Goal: Task Accomplishment & Management: Complete application form

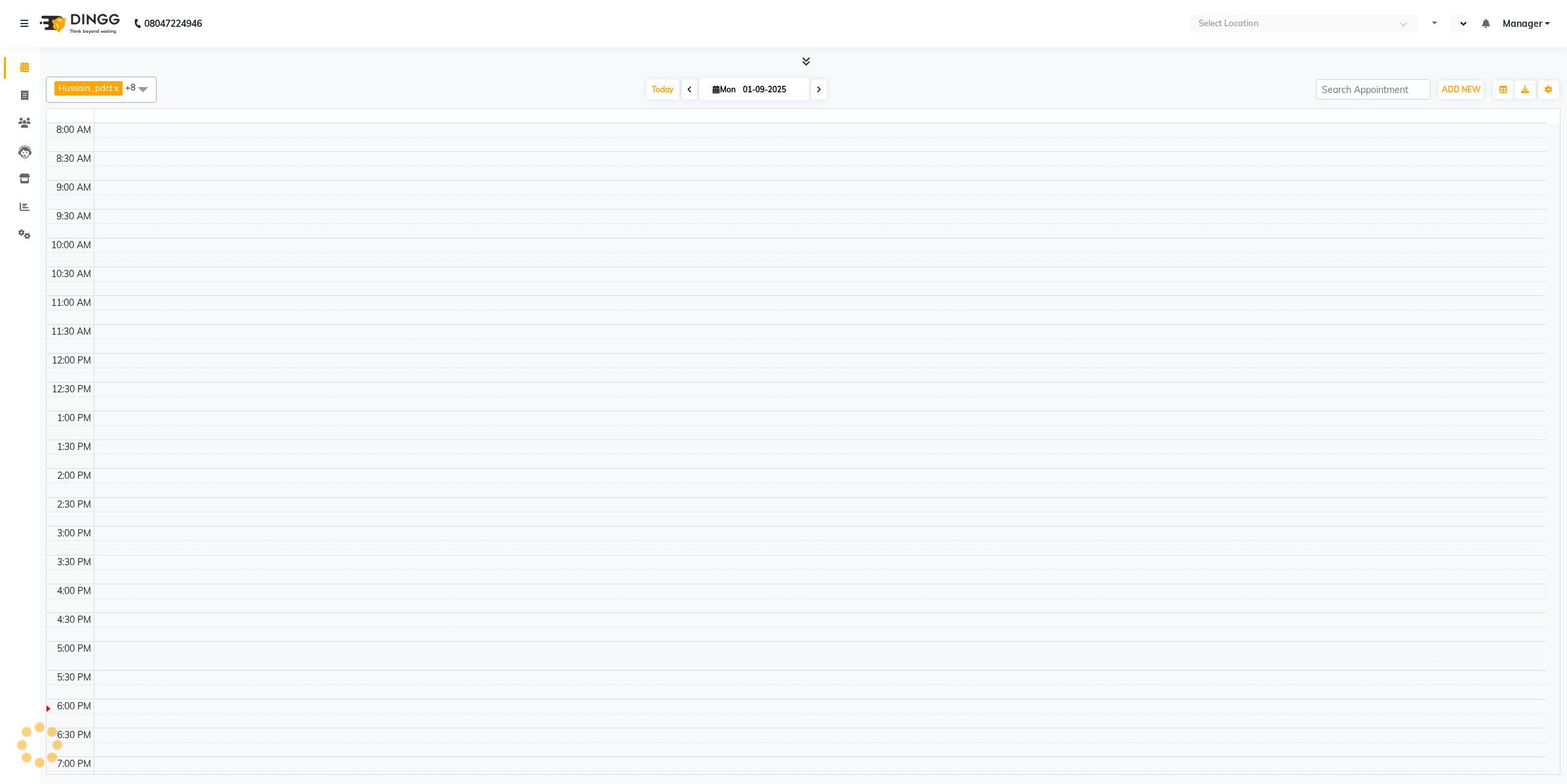
select select "en"
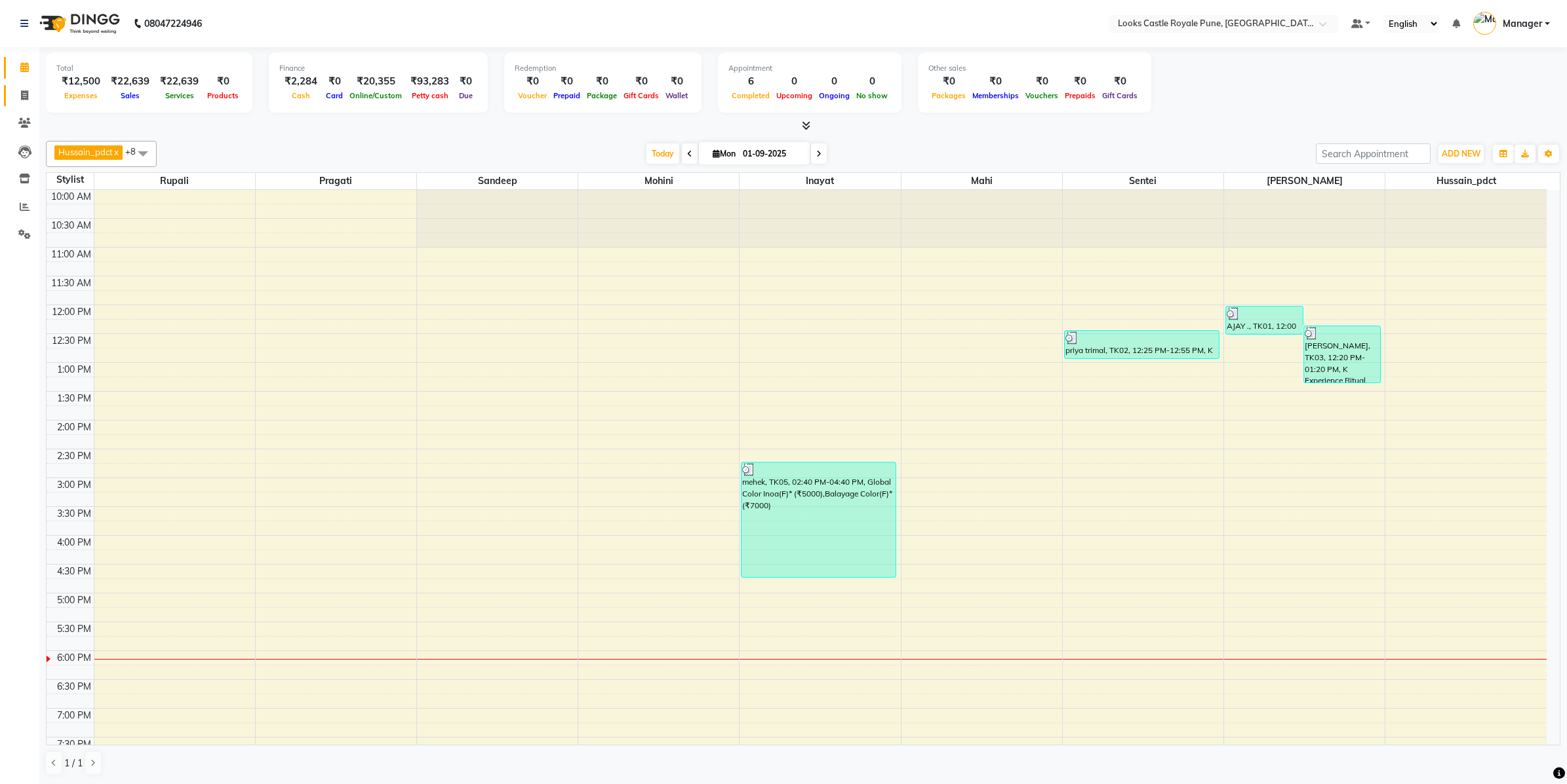
click at [8, 94] on link "Invoice" at bounding box center [20, 95] width 32 height 21
select select "service"
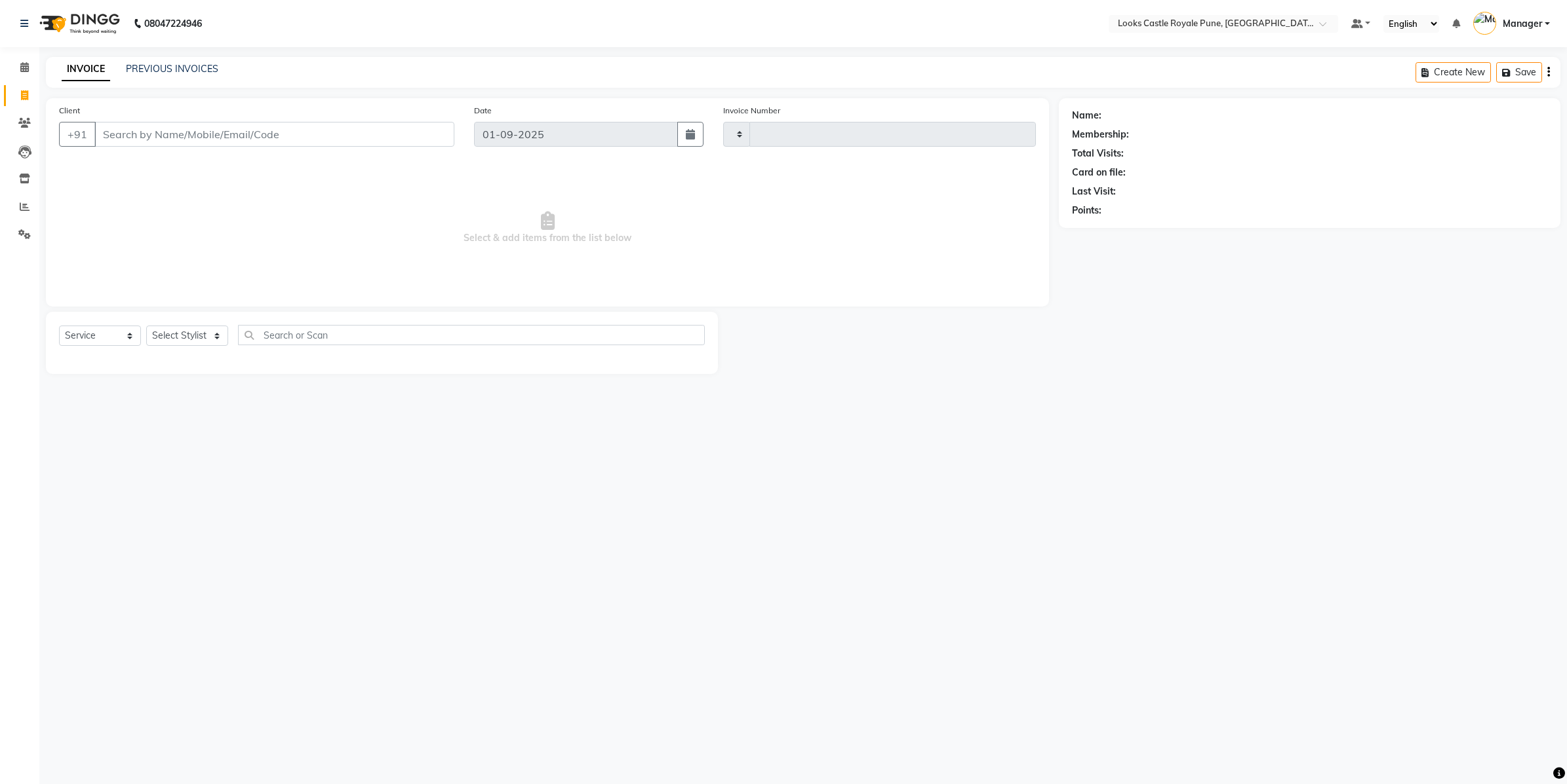
type input "2716"
select select "5915"
type input "9890179310"
select select "1: Object"
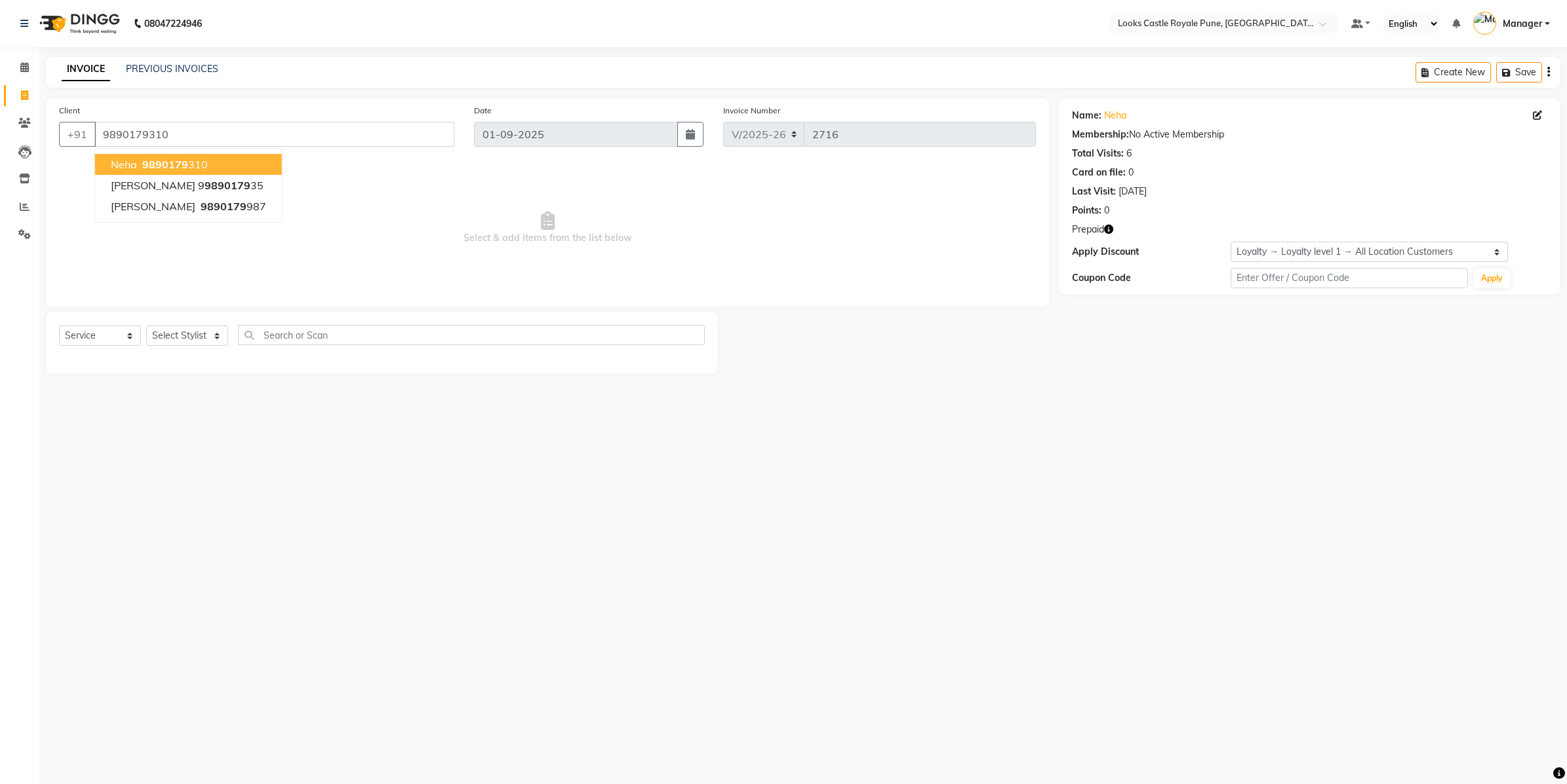
click at [122, 160] on span "neha" at bounding box center [124, 164] width 26 height 13
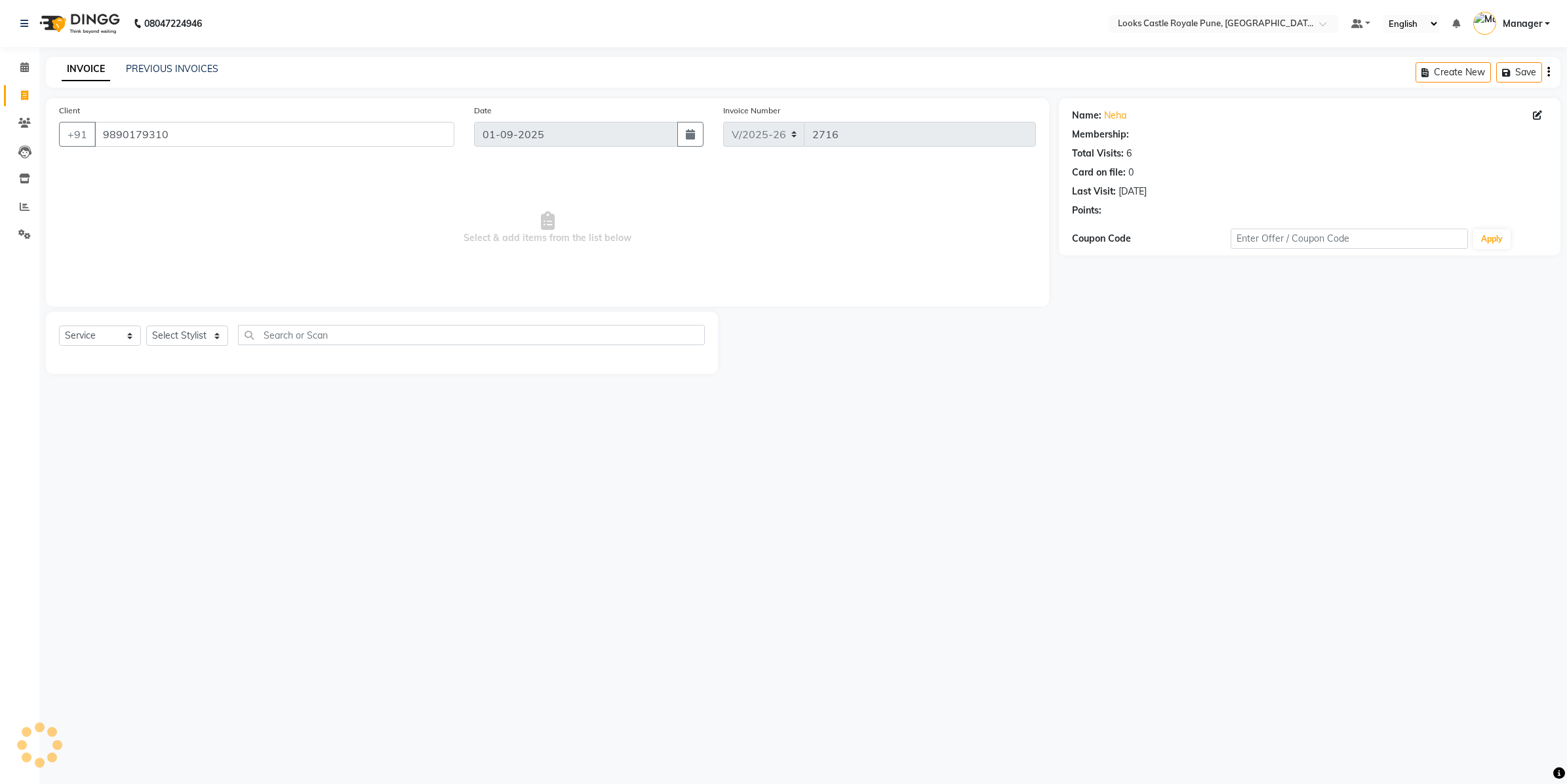
select select "1: Object"
click at [188, 335] on select "Select Stylist Akshay [PERSON_NAME] [PERSON_NAME] [PERSON_NAME] Danish [PERSON_…" at bounding box center [187, 336] width 82 height 21
select select "52674"
click at [146, 325] on select "Select Stylist Akshay [PERSON_NAME] [PERSON_NAME] [PERSON_NAME] Danish [PERSON_…" at bounding box center [187, 336] width 82 height 21
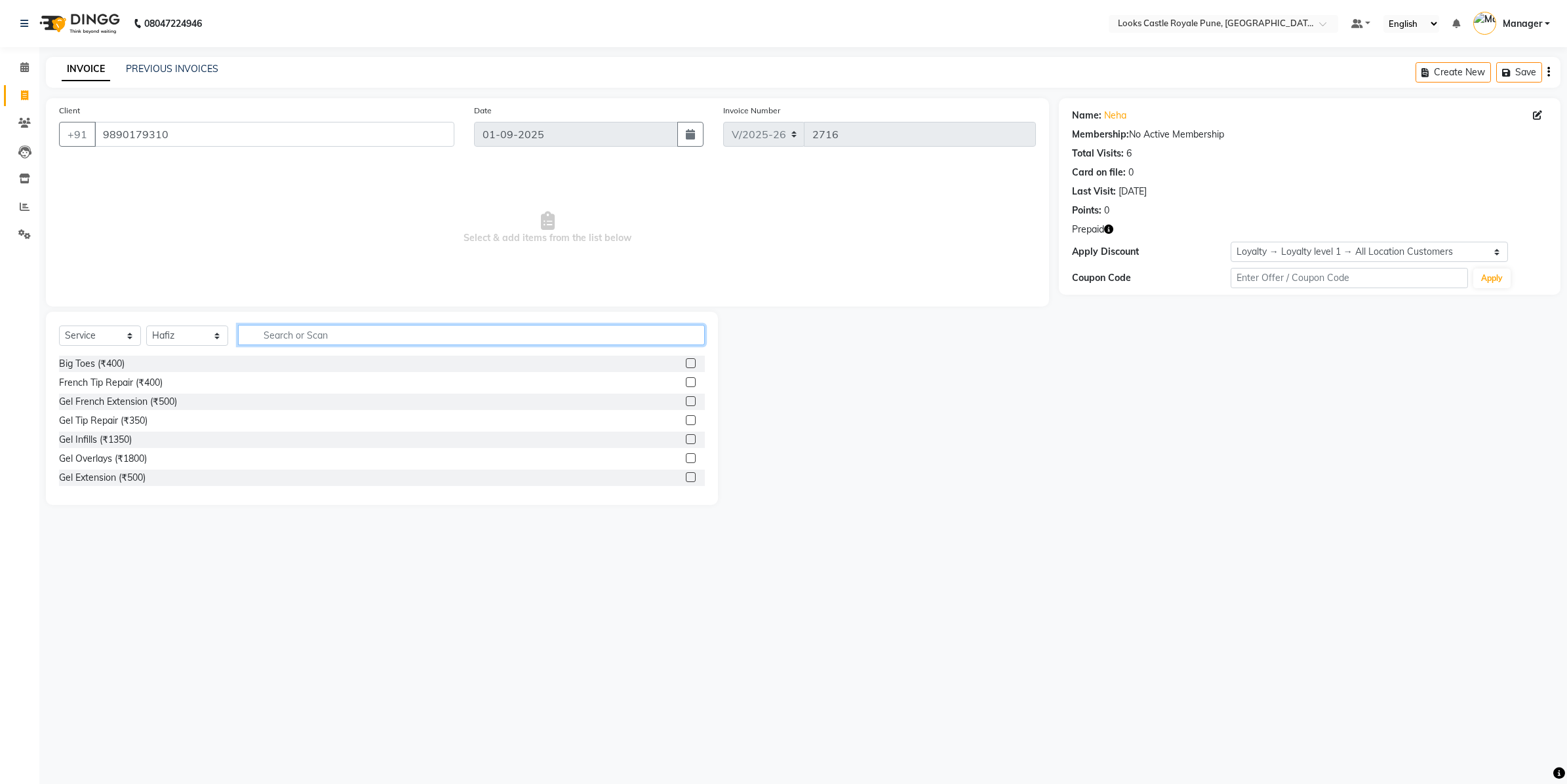
click at [279, 327] on input "text" at bounding box center [471, 336] width 466 height 21
type input "cut"
drag, startPoint x: 109, startPoint y: 382, endPoint x: 292, endPoint y: 276, distance: 211.5
click at [110, 382] on div "Stylist Cut(M) (₹700)" at bounding box center [102, 382] width 86 height 14
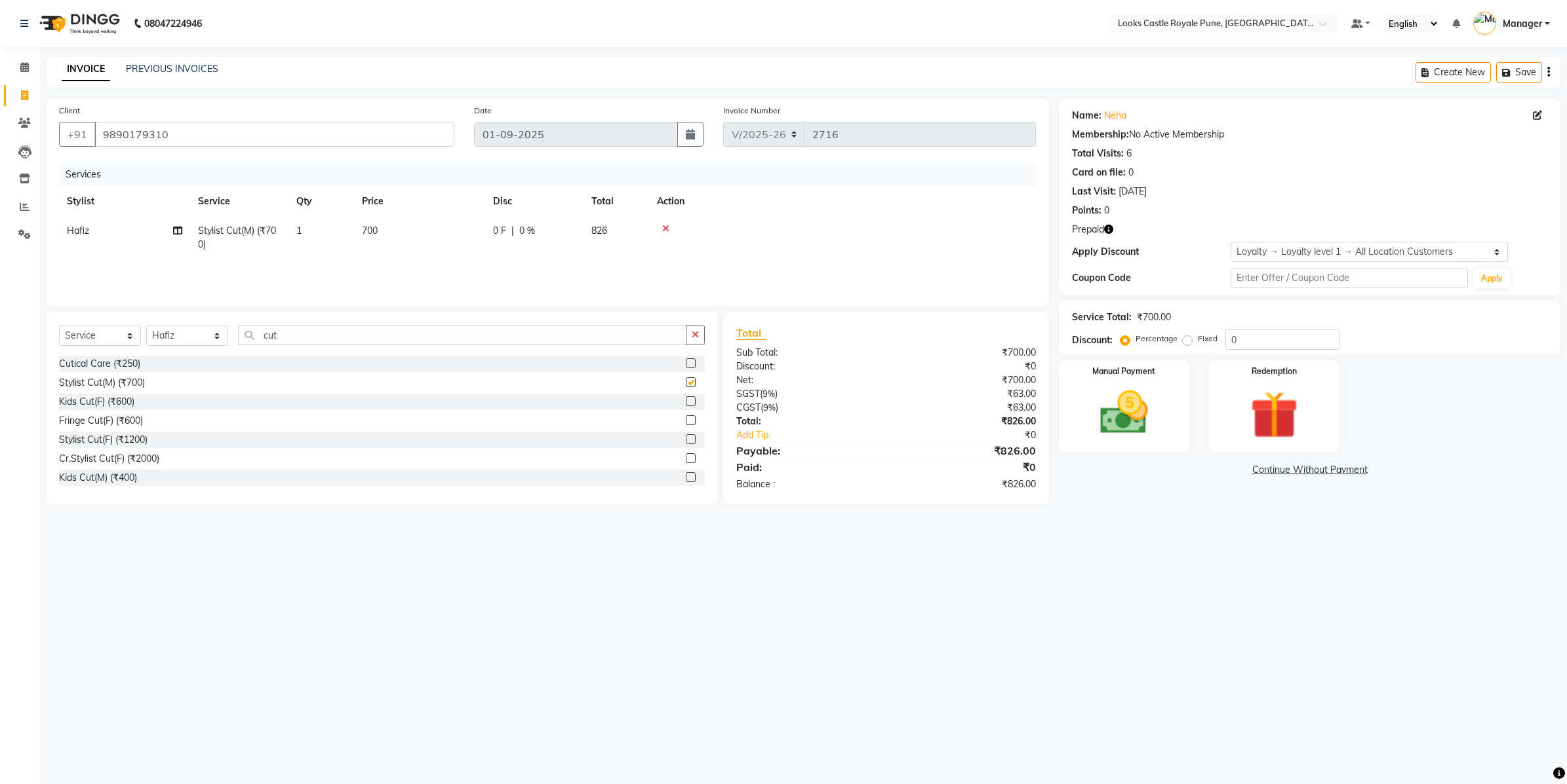
checkbox input "false"
click at [489, 243] on td "0 F | 0 %" at bounding box center [534, 238] width 98 height 43
select select "52674"
drag, startPoint x: 450, startPoint y: 235, endPoint x: 392, endPoint y: 238, distance: 58.1
click at [392, 238] on tr "Akshay [PERSON_NAME] [PERSON_NAME] [PERSON_NAME] Danish [PERSON_NAME] [PERSON_N…" at bounding box center [547, 241] width 977 height 49
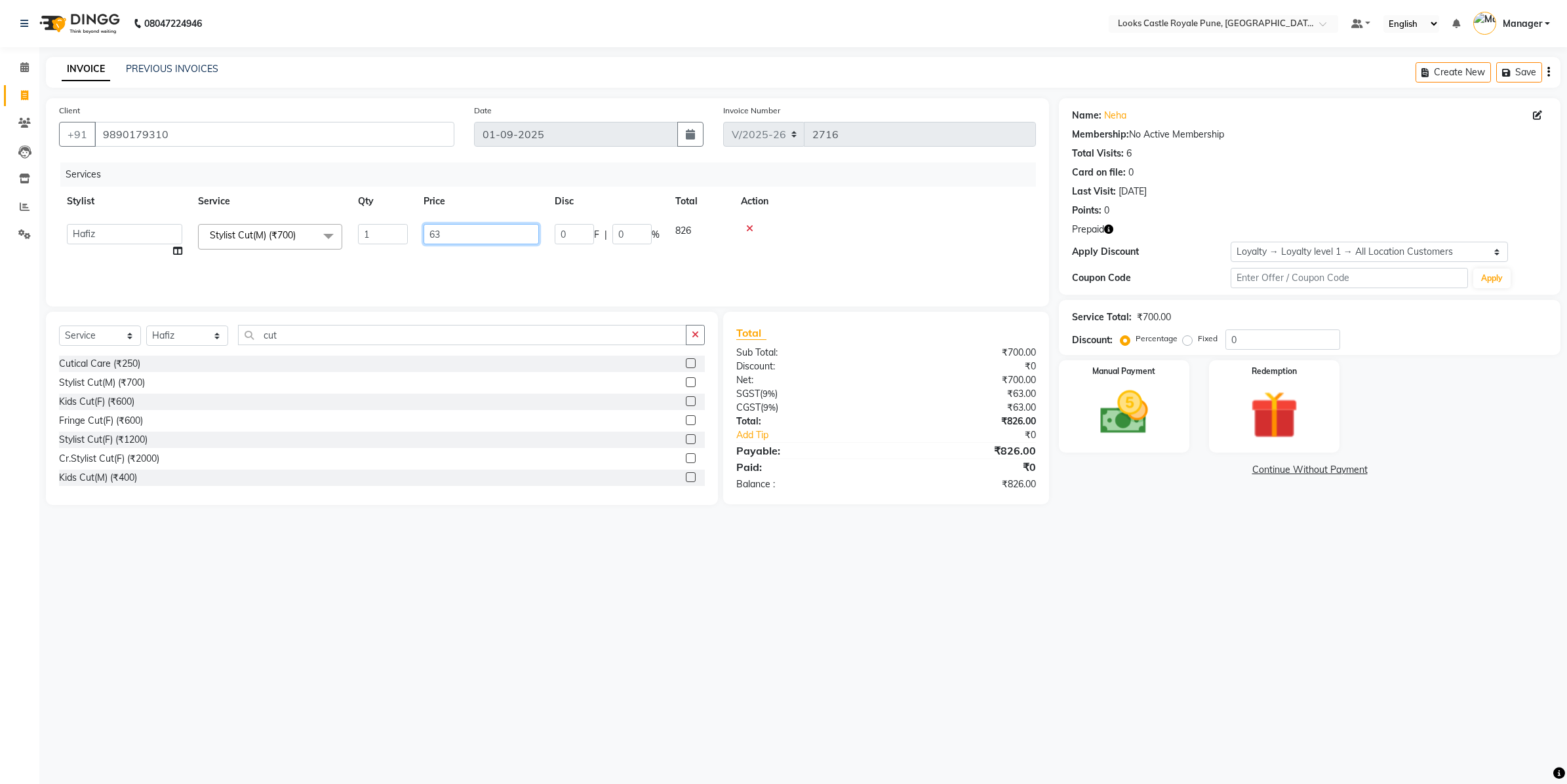
type input "636"
click at [1200, 630] on div "08047224946 Select Location × Looks Castle Royale Pune, [GEOGRAPHIC_DATA], [GEO…" at bounding box center [784, 392] width 1567 height 784
click at [1133, 408] on img at bounding box center [1123, 414] width 81 height 58
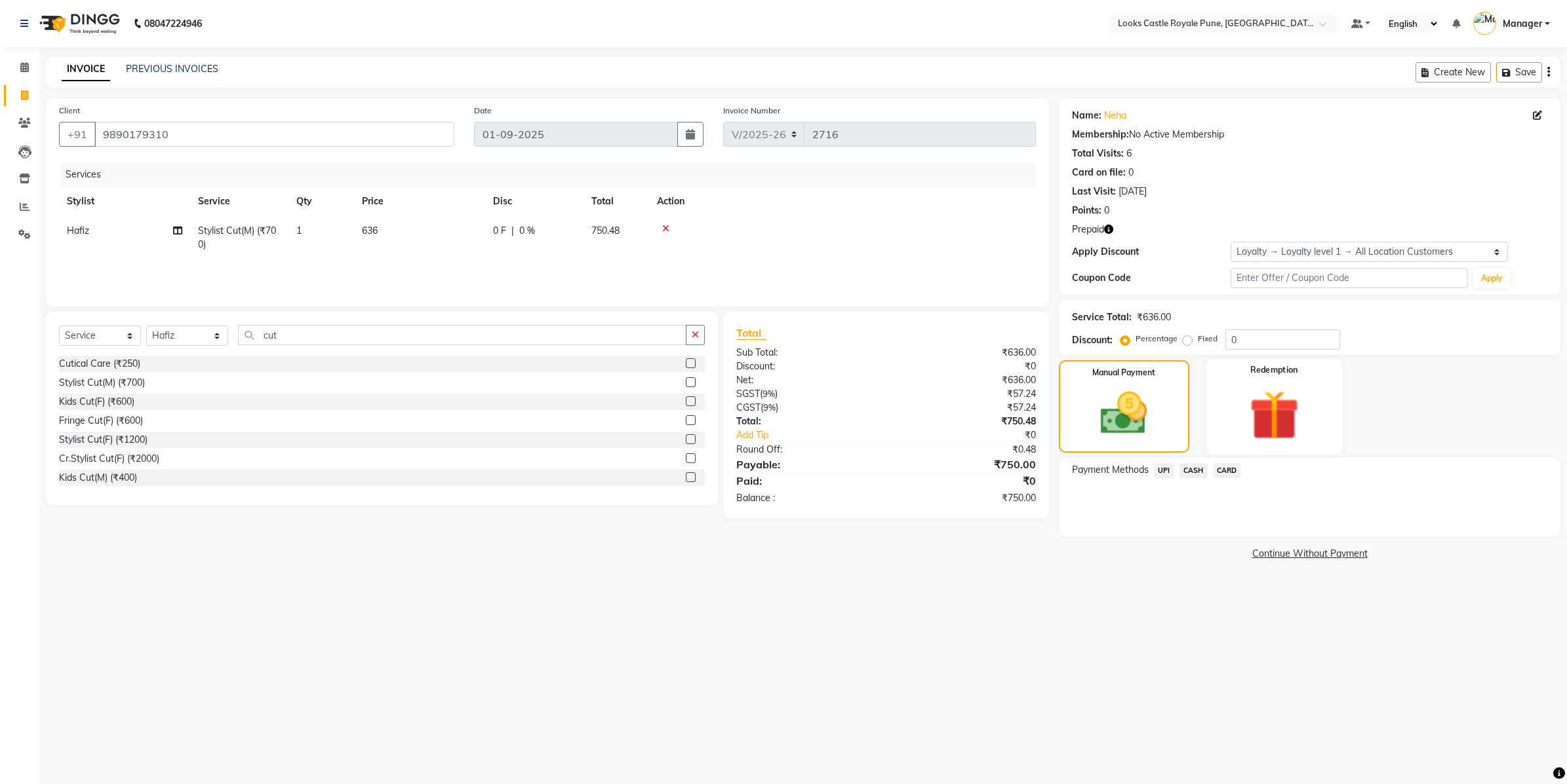
click at [1246, 397] on img at bounding box center [1273, 416] width 81 height 62
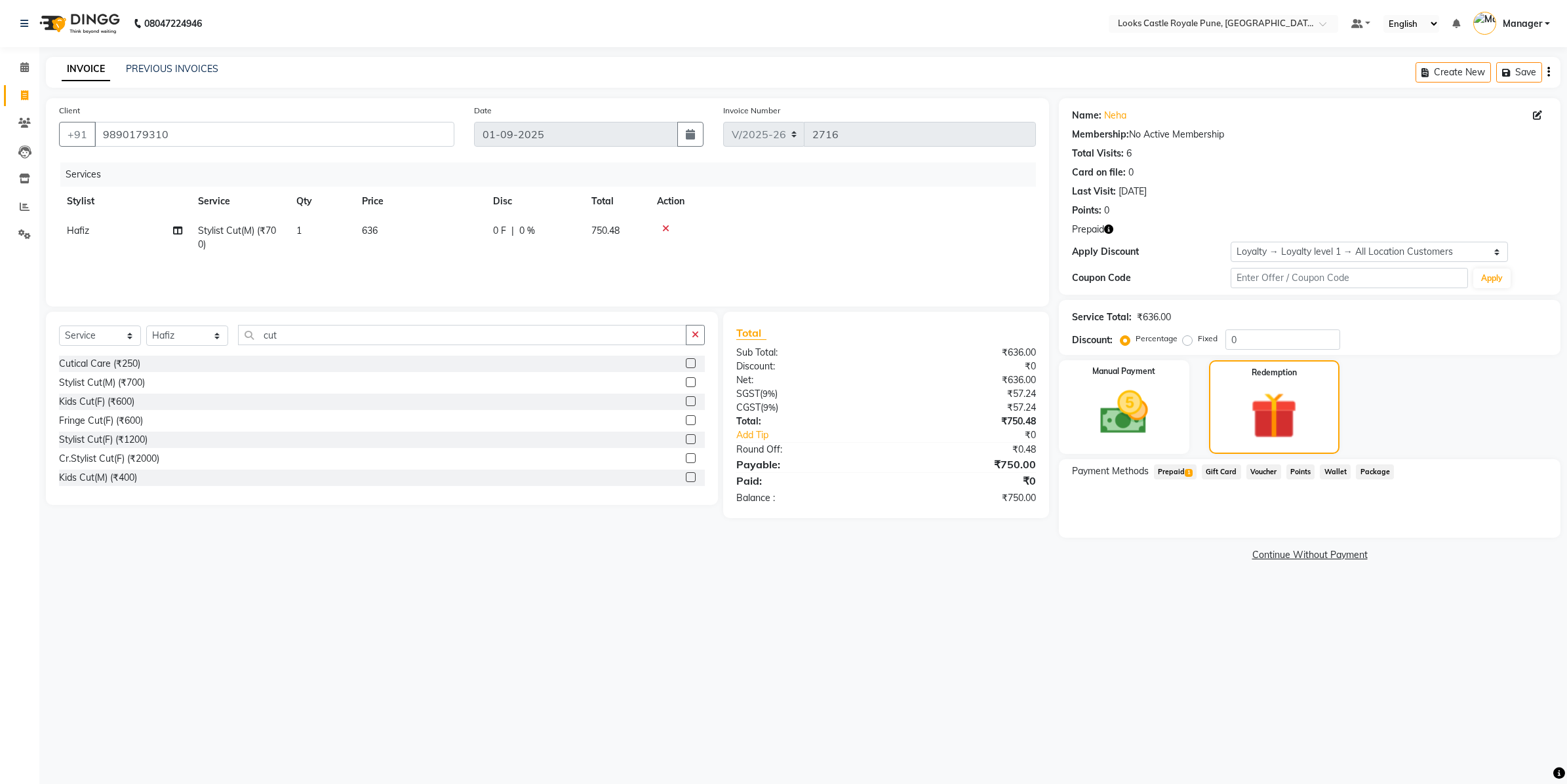
click at [1182, 472] on span "Prepaid 1" at bounding box center [1175, 472] width 43 height 15
click at [1518, 517] on button "Add" at bounding box center [1516, 525] width 48 height 22
click at [1117, 508] on button "Send OTP" at bounding box center [1108, 514] width 69 height 22
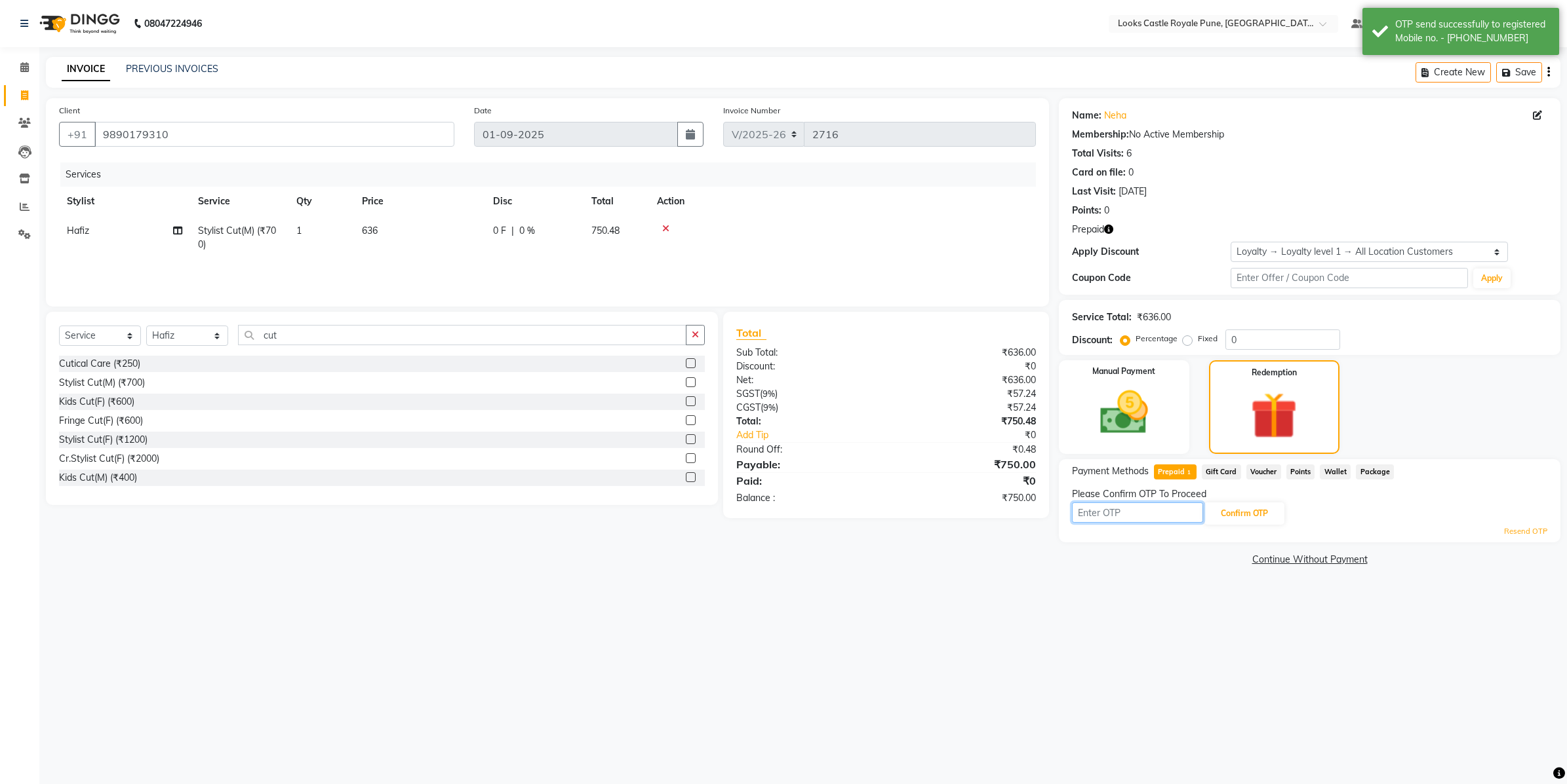
click at [1096, 519] on input "text" at bounding box center [1137, 513] width 132 height 21
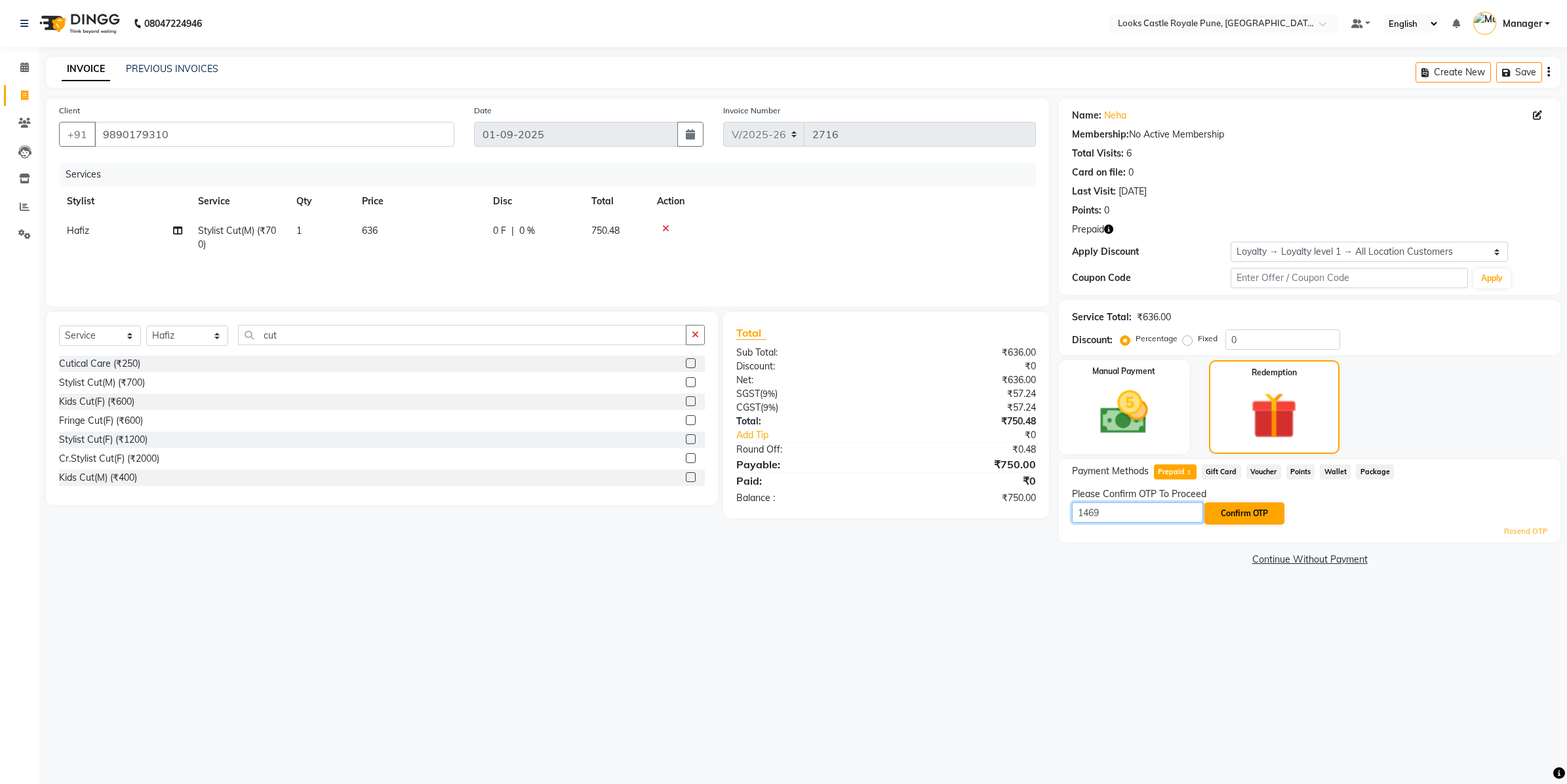
type input "1469"
click at [1261, 508] on button "Confirm OTP" at bounding box center [1244, 514] width 80 height 22
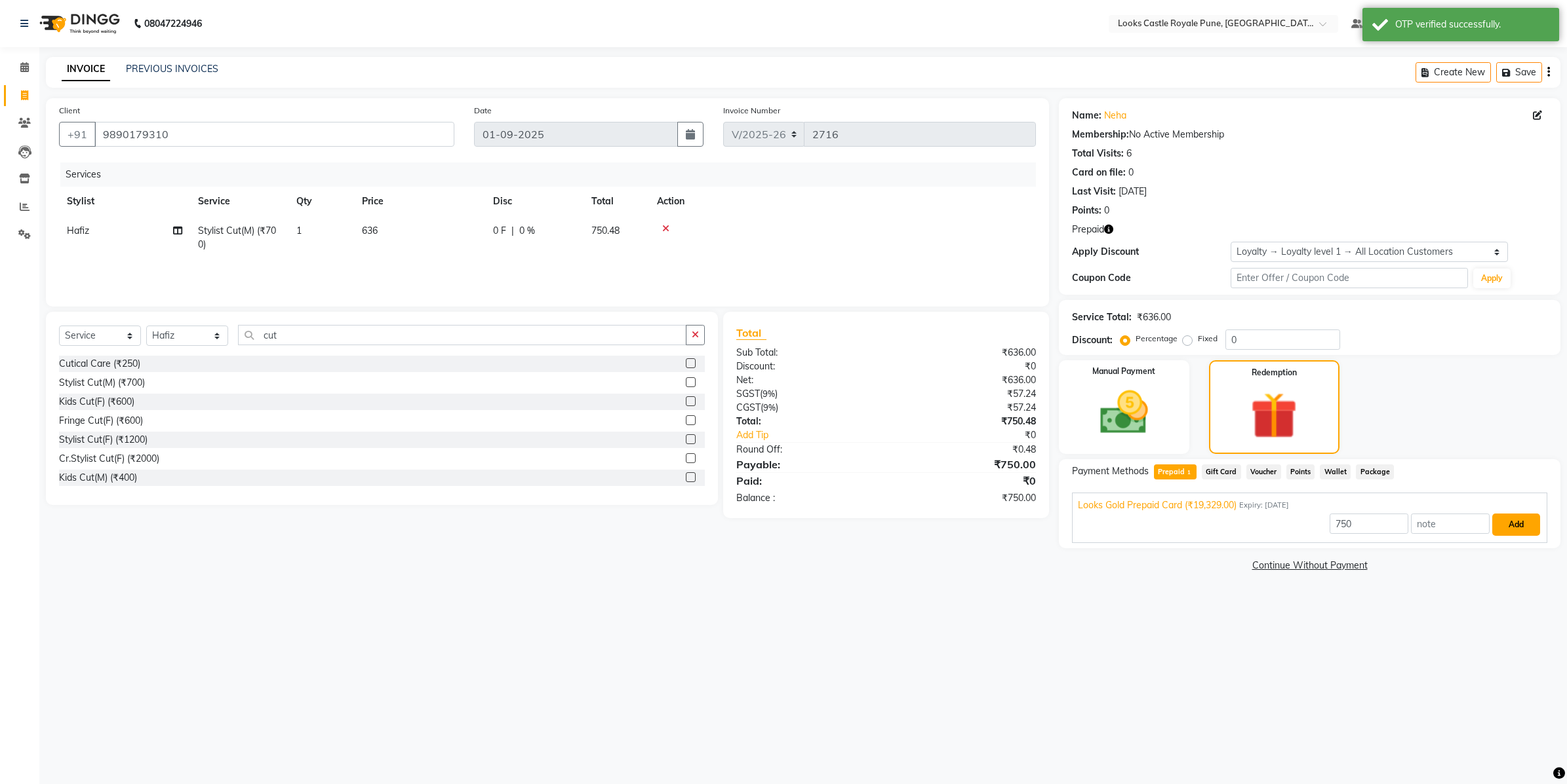
click at [1528, 525] on button "Add" at bounding box center [1516, 525] width 48 height 22
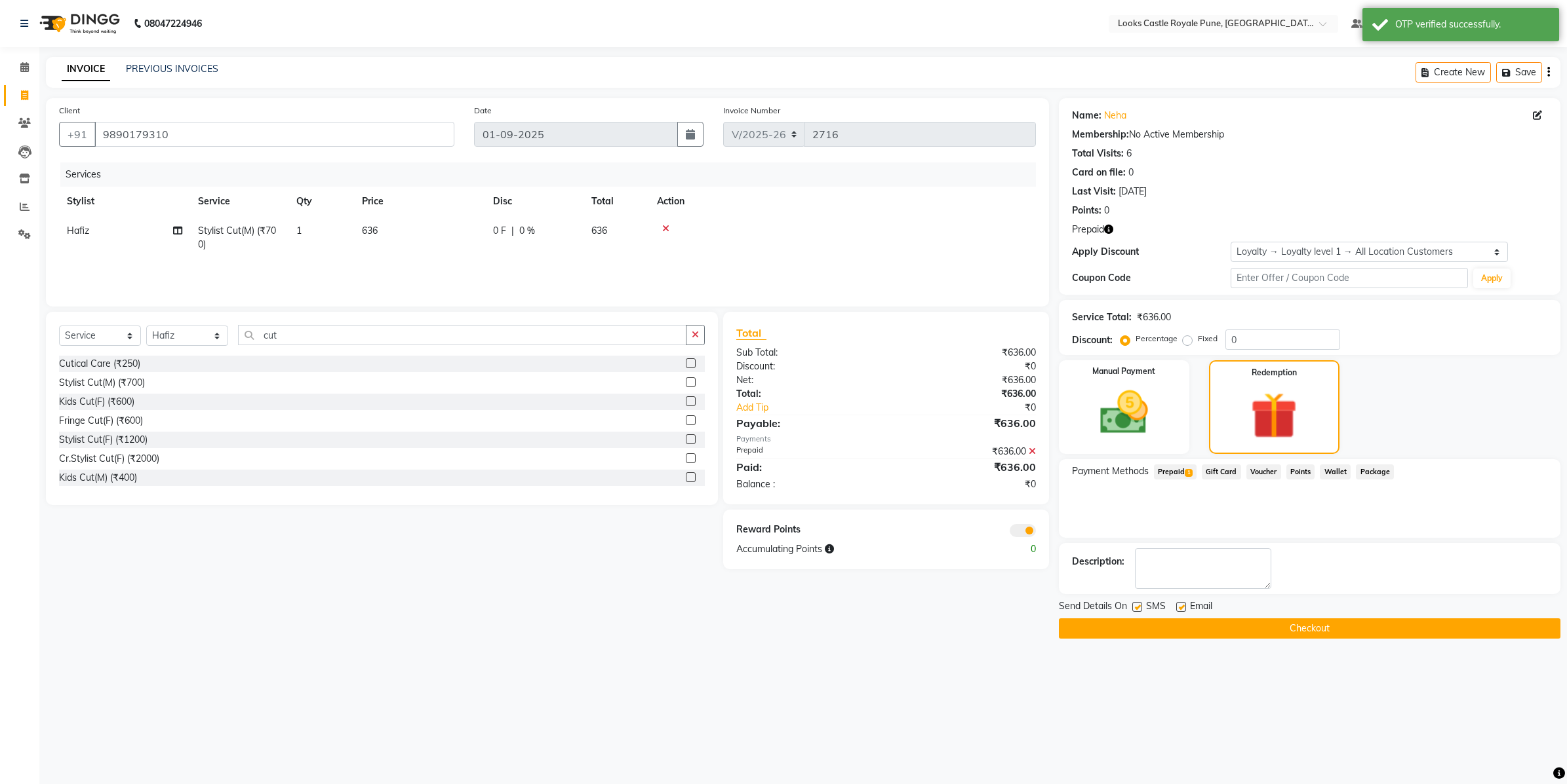
click at [1323, 634] on button "Checkout" at bounding box center [1310, 628] width 502 height 21
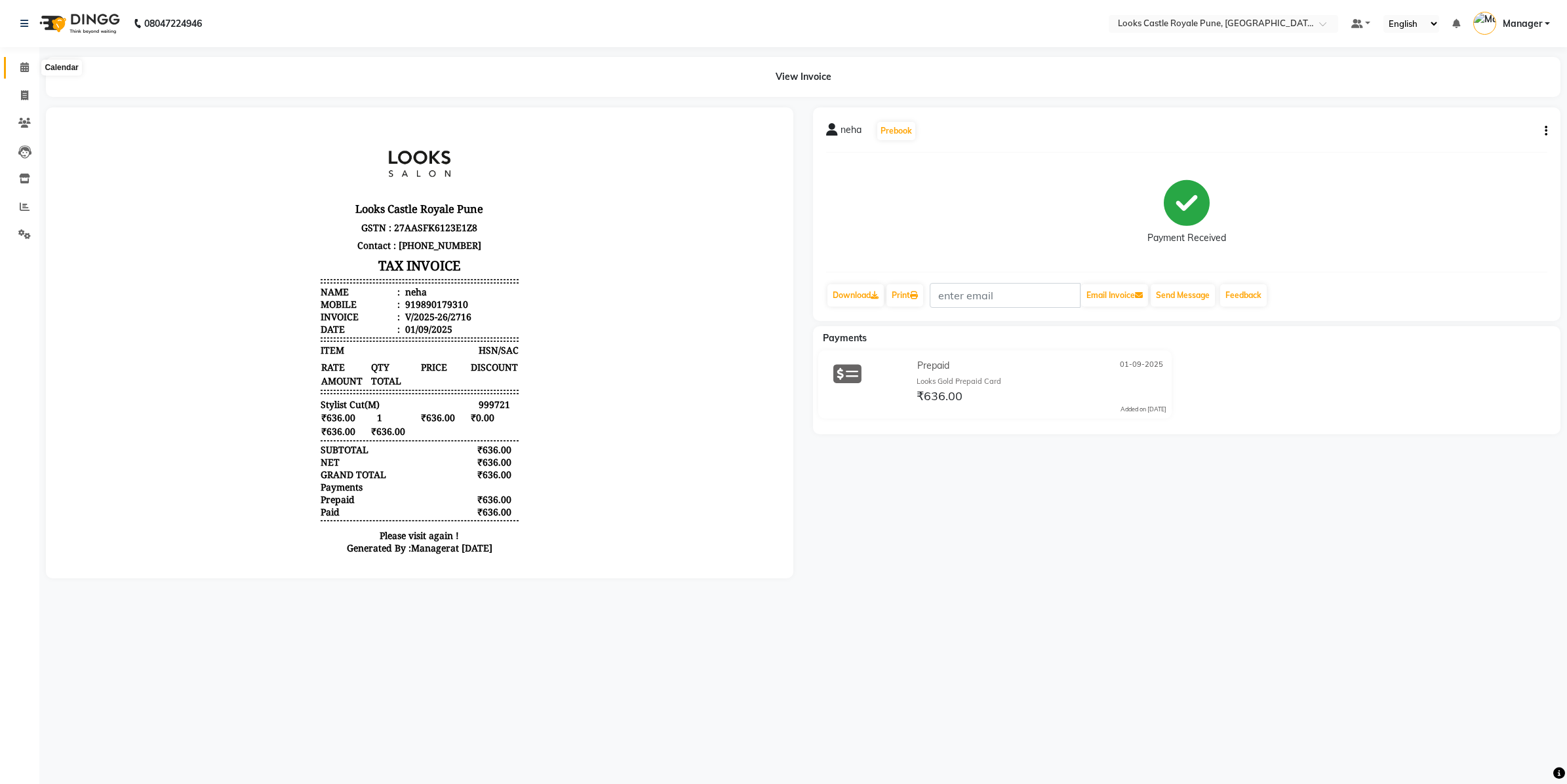
click at [26, 73] on span at bounding box center [24, 68] width 23 height 15
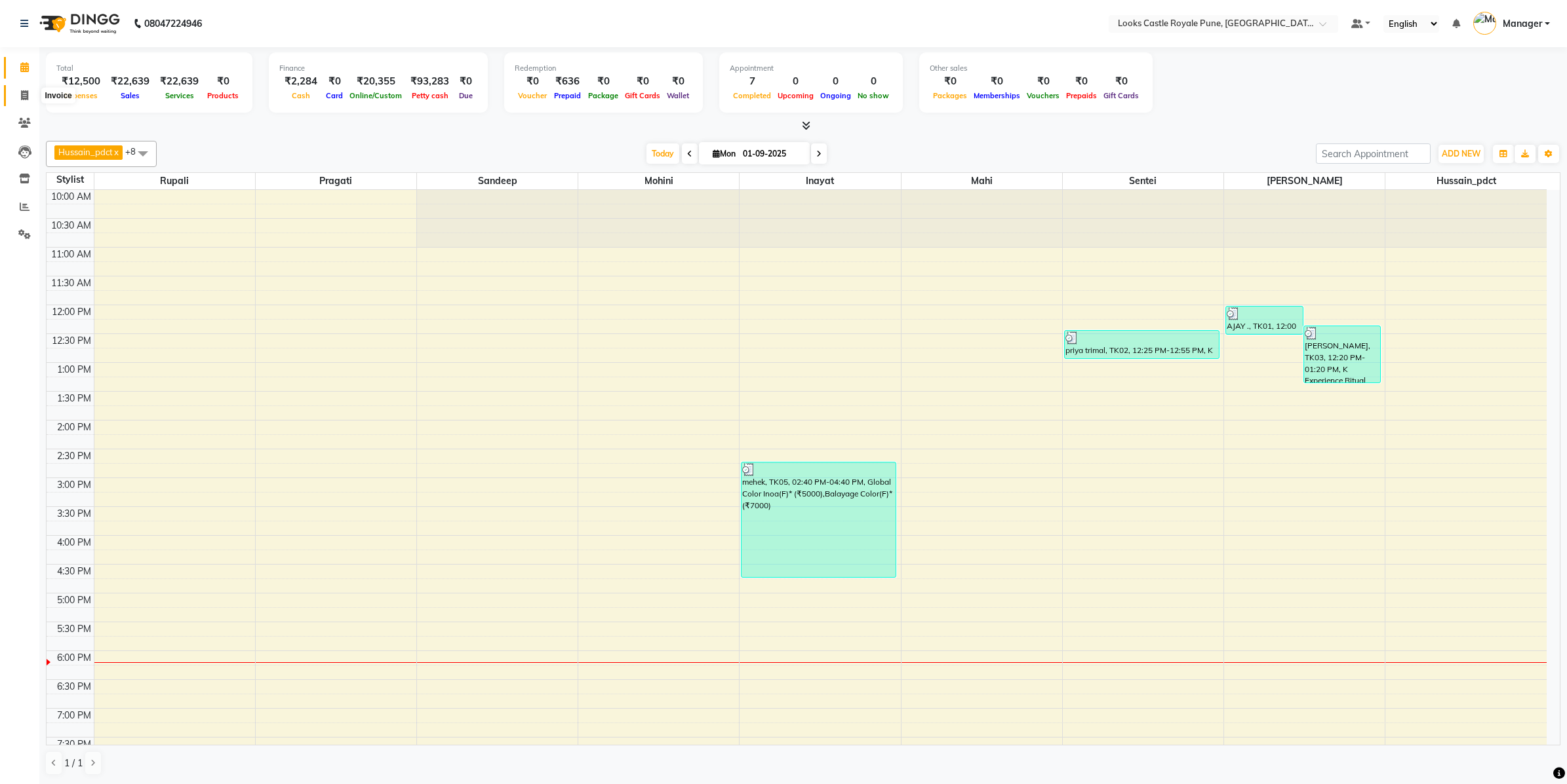
click at [17, 100] on span at bounding box center [24, 96] width 23 height 15
select select "service"
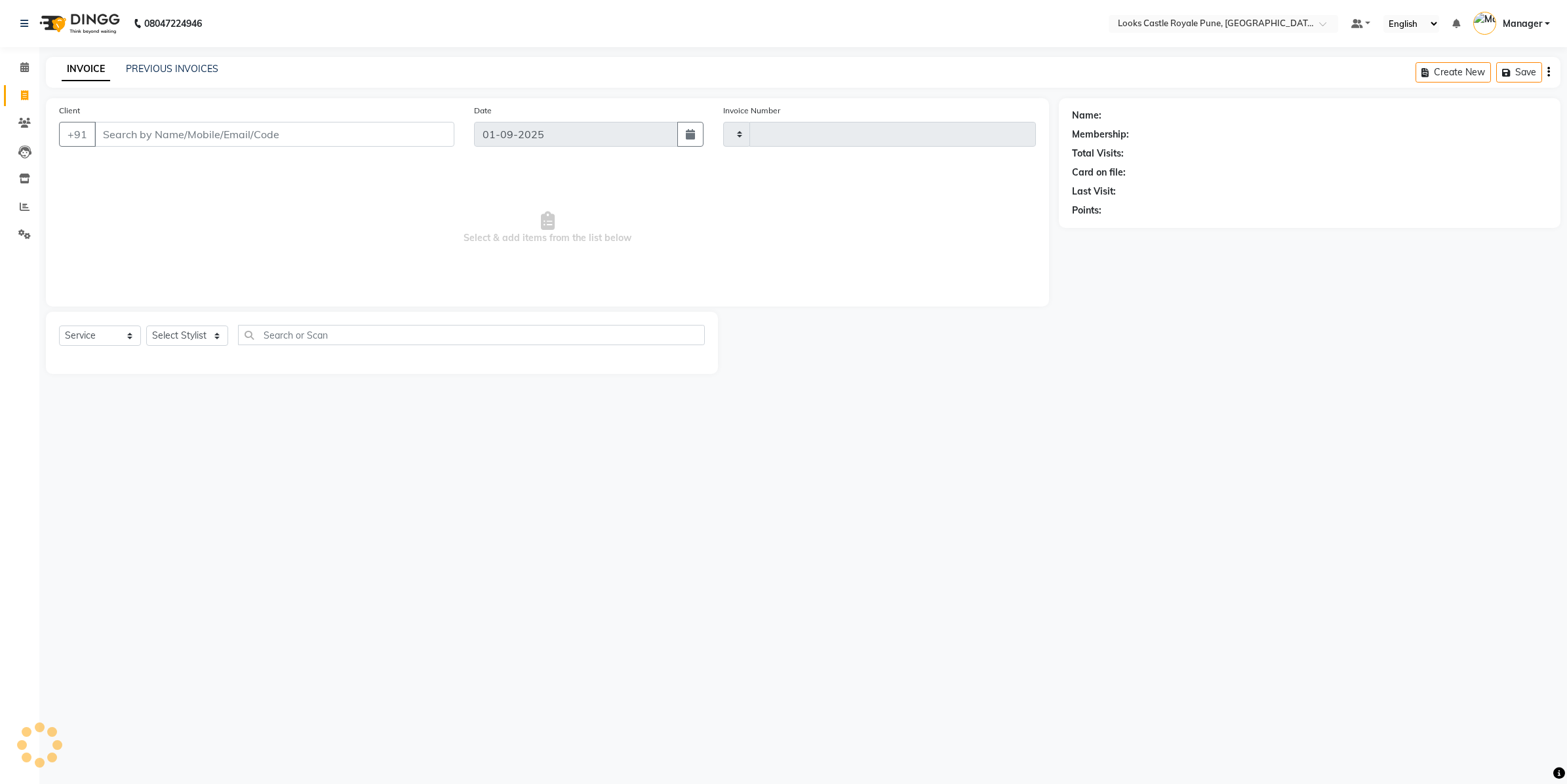
type input "2717"
select select "5915"
type input "9823370199"
select select "1: Object"
click at [161, 337] on select "Select Stylist" at bounding box center [187, 336] width 82 height 21
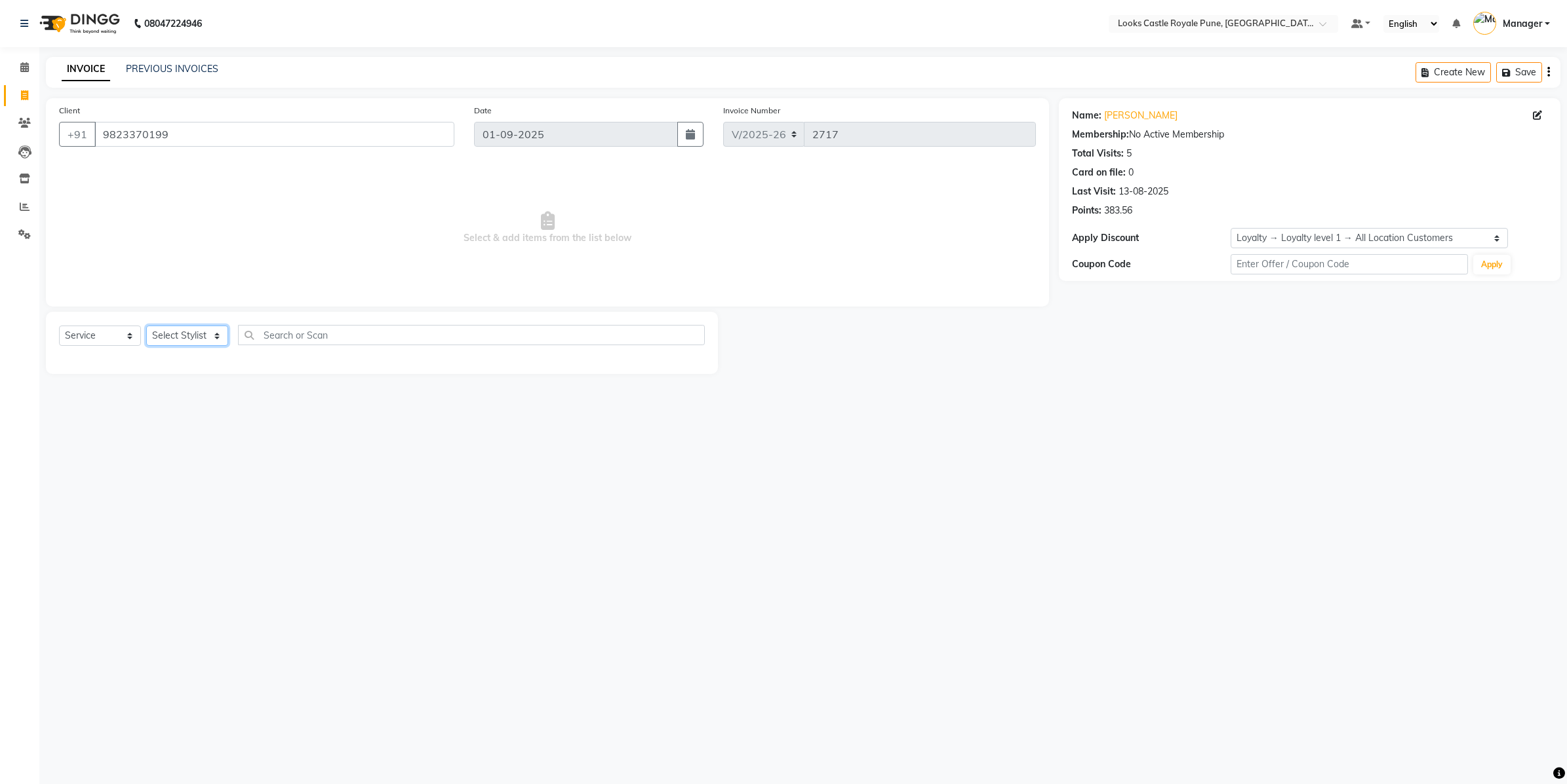
select select "43056"
click at [146, 325] on select "Select Stylist Akshay [PERSON_NAME] [PERSON_NAME] [PERSON_NAME] Danish [PERSON_…" at bounding box center [187, 336] width 82 height 21
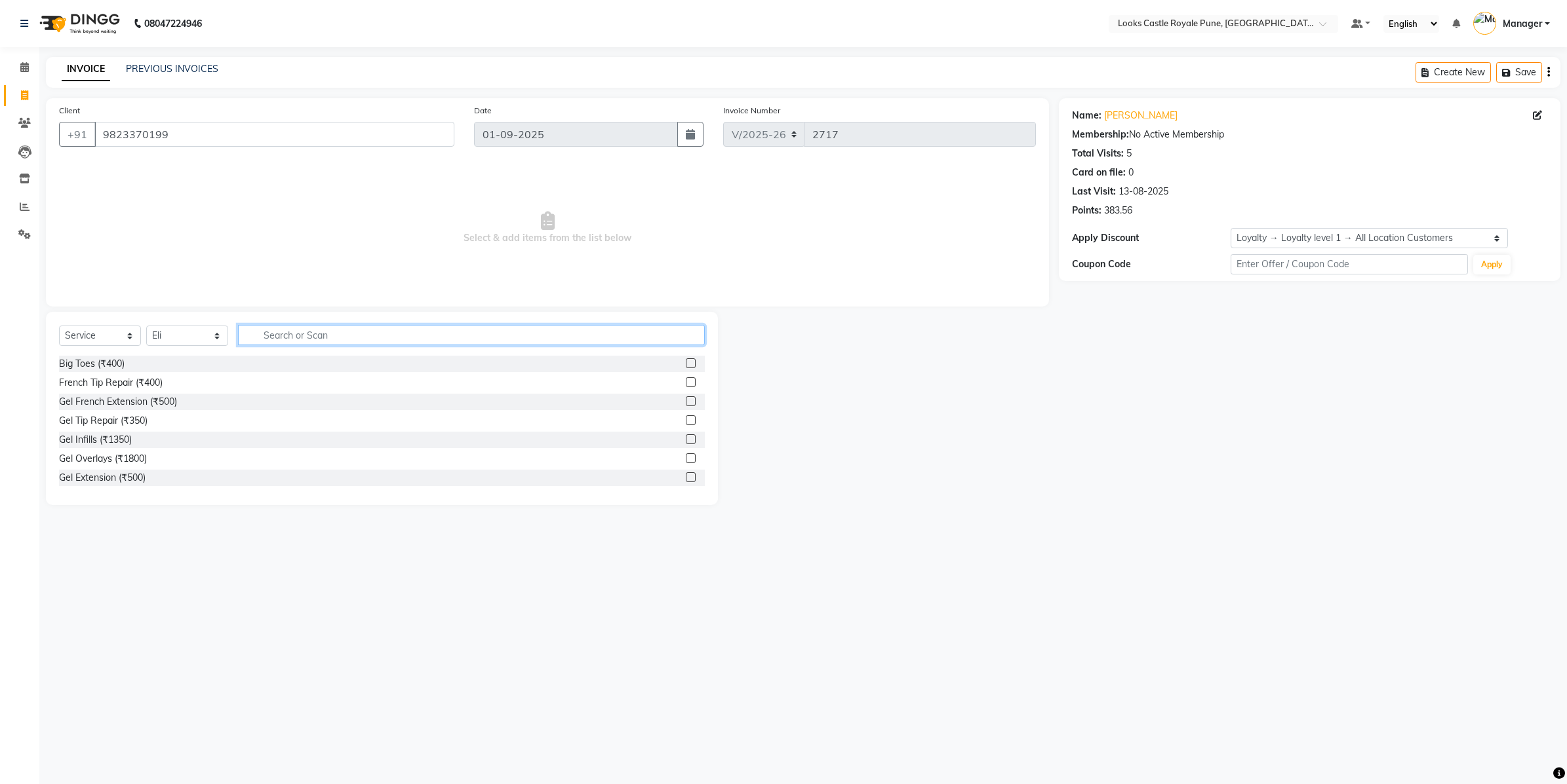
click at [312, 337] on input "text" at bounding box center [471, 336] width 466 height 21
type input "cut"
click at [115, 383] on div "Stylist Cut(M) (₹700)" at bounding box center [102, 382] width 86 height 14
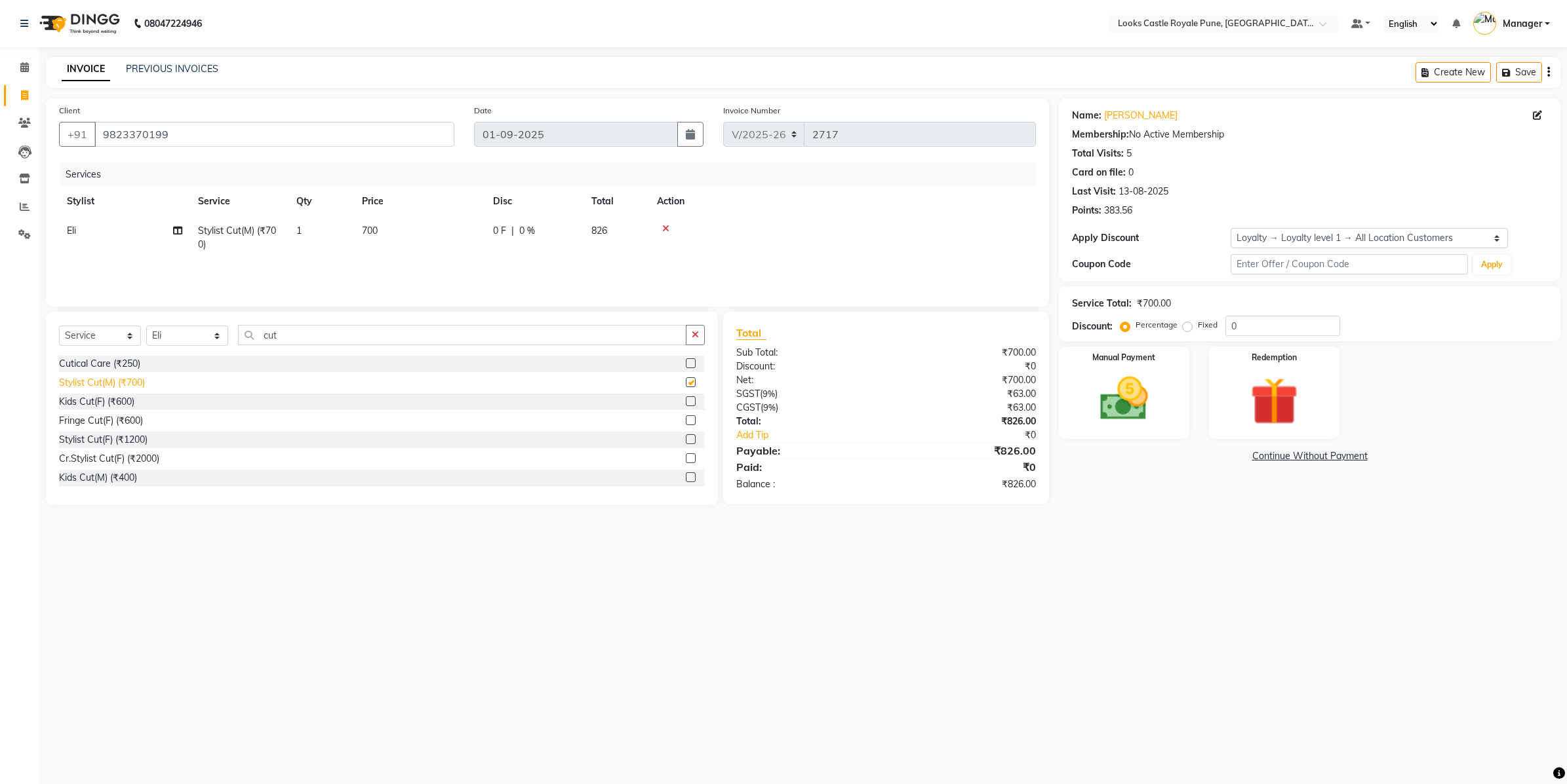
checkbox input "false"
click at [423, 251] on td "700" at bounding box center [420, 238] width 132 height 43
select select "43056"
click at [443, 227] on input "700" at bounding box center [481, 234] width 116 height 21
click at [444, 227] on input "700" at bounding box center [481, 234] width 116 height 21
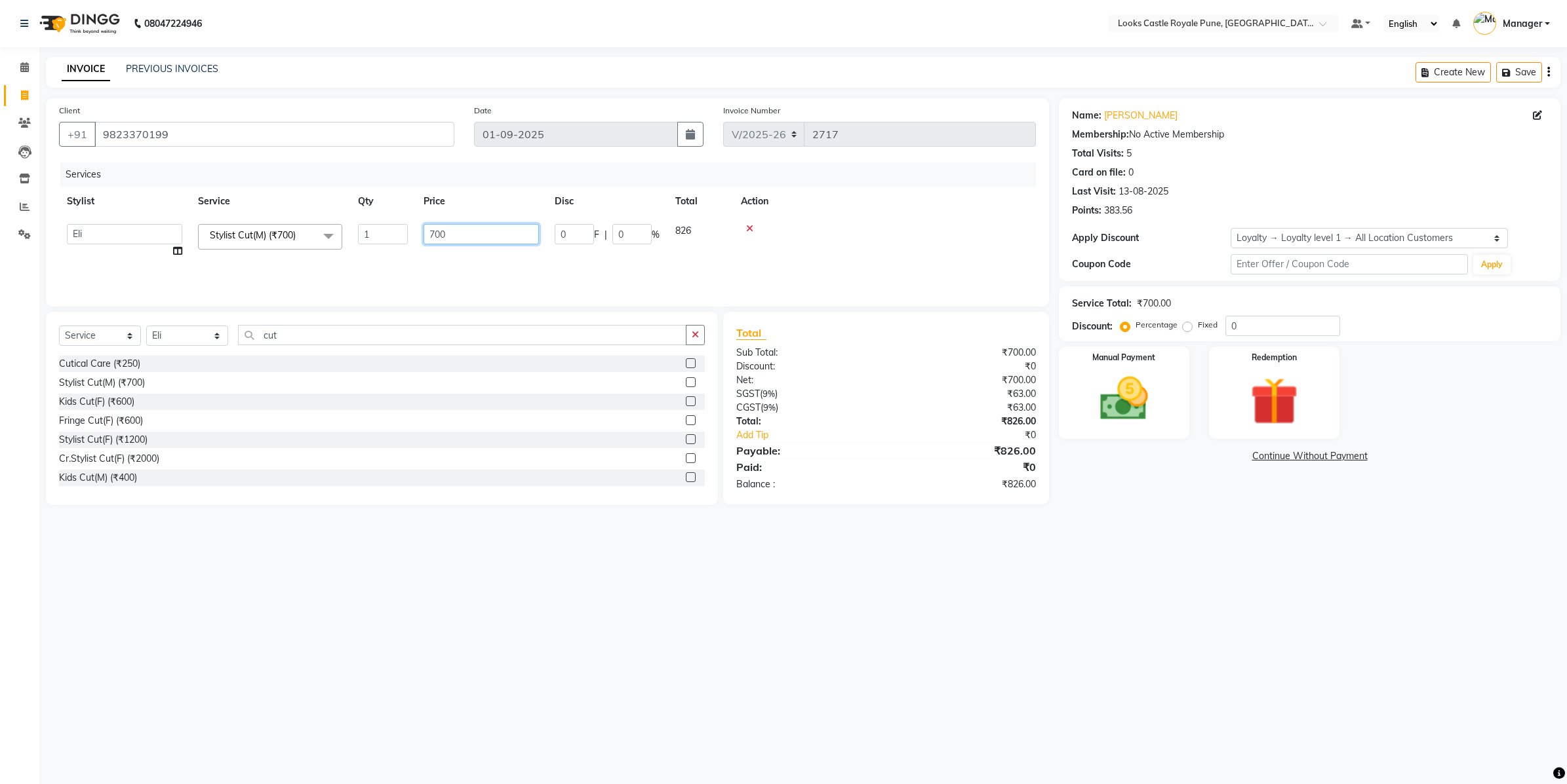
click at [434, 230] on input "700" at bounding box center [481, 234] width 116 height 21
type input "636"
click at [738, 557] on div "08047224946 Select Location × Looks Castle Royale Pune, [GEOGRAPHIC_DATA], [GEO…" at bounding box center [784, 392] width 1567 height 784
click at [1112, 424] on img at bounding box center [1123, 400] width 81 height 58
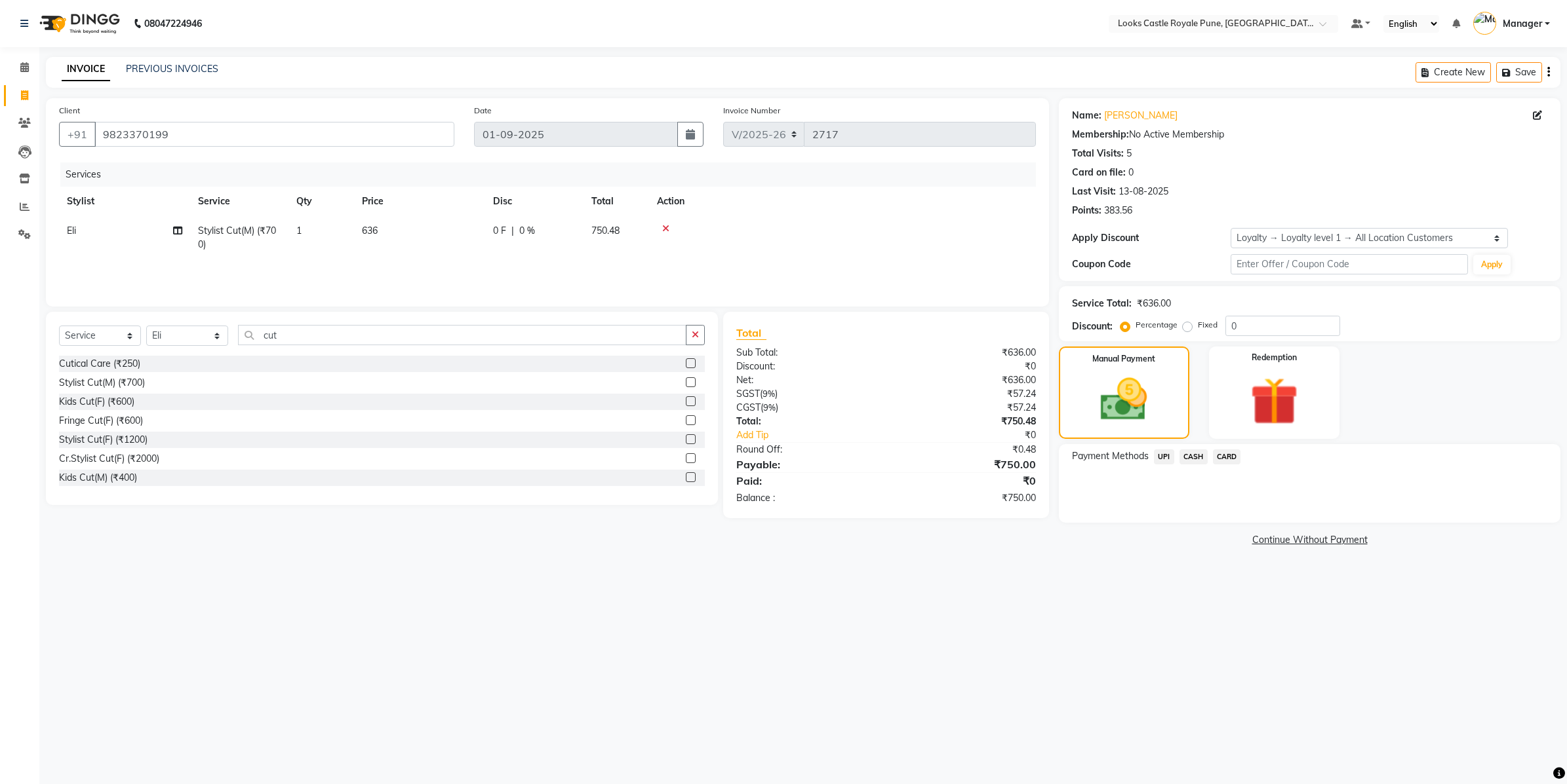
click at [1195, 454] on span "CASH" at bounding box center [1193, 457] width 28 height 15
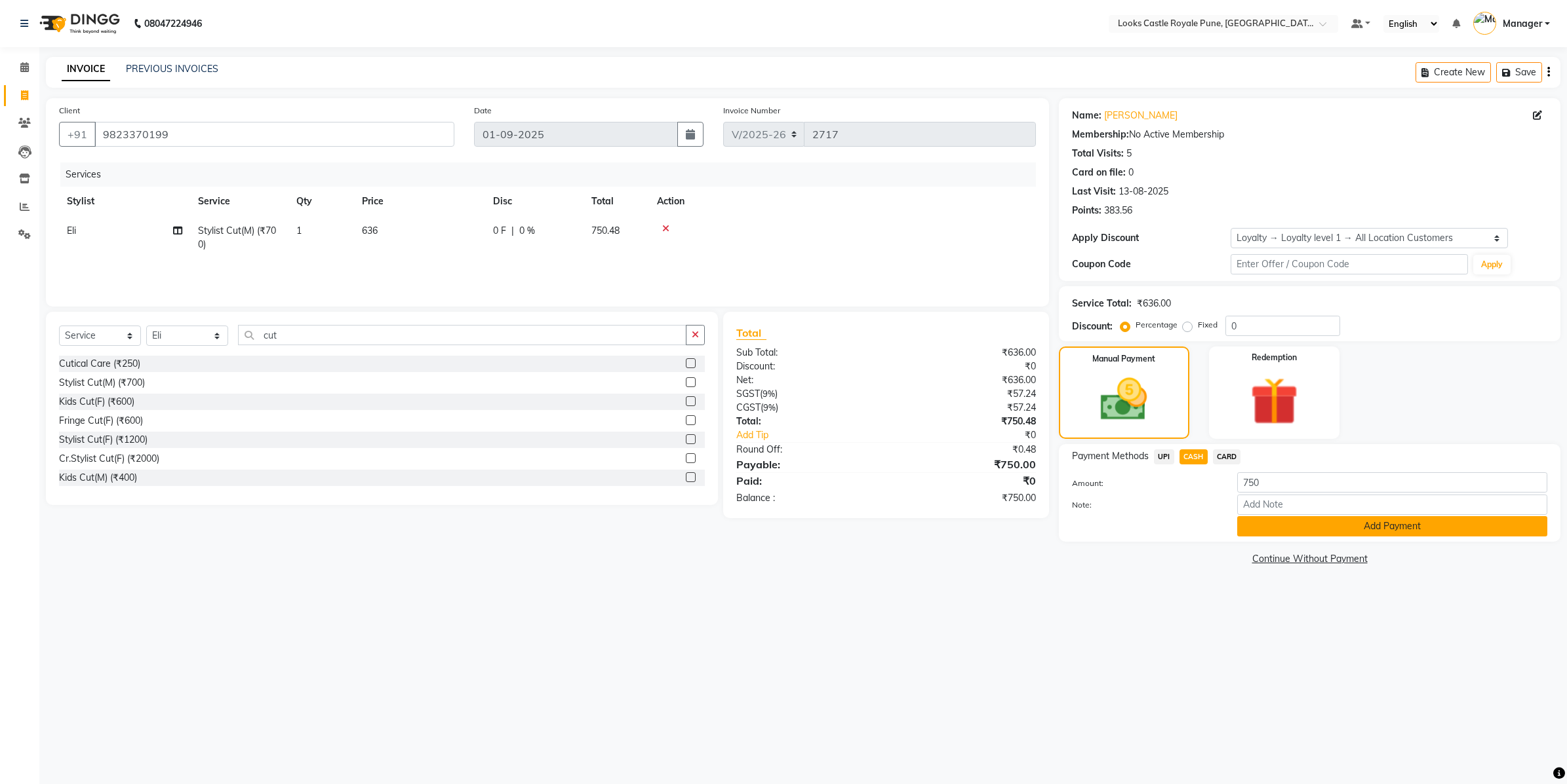
click at [1263, 526] on button "Add Payment" at bounding box center [1392, 527] width 310 height 21
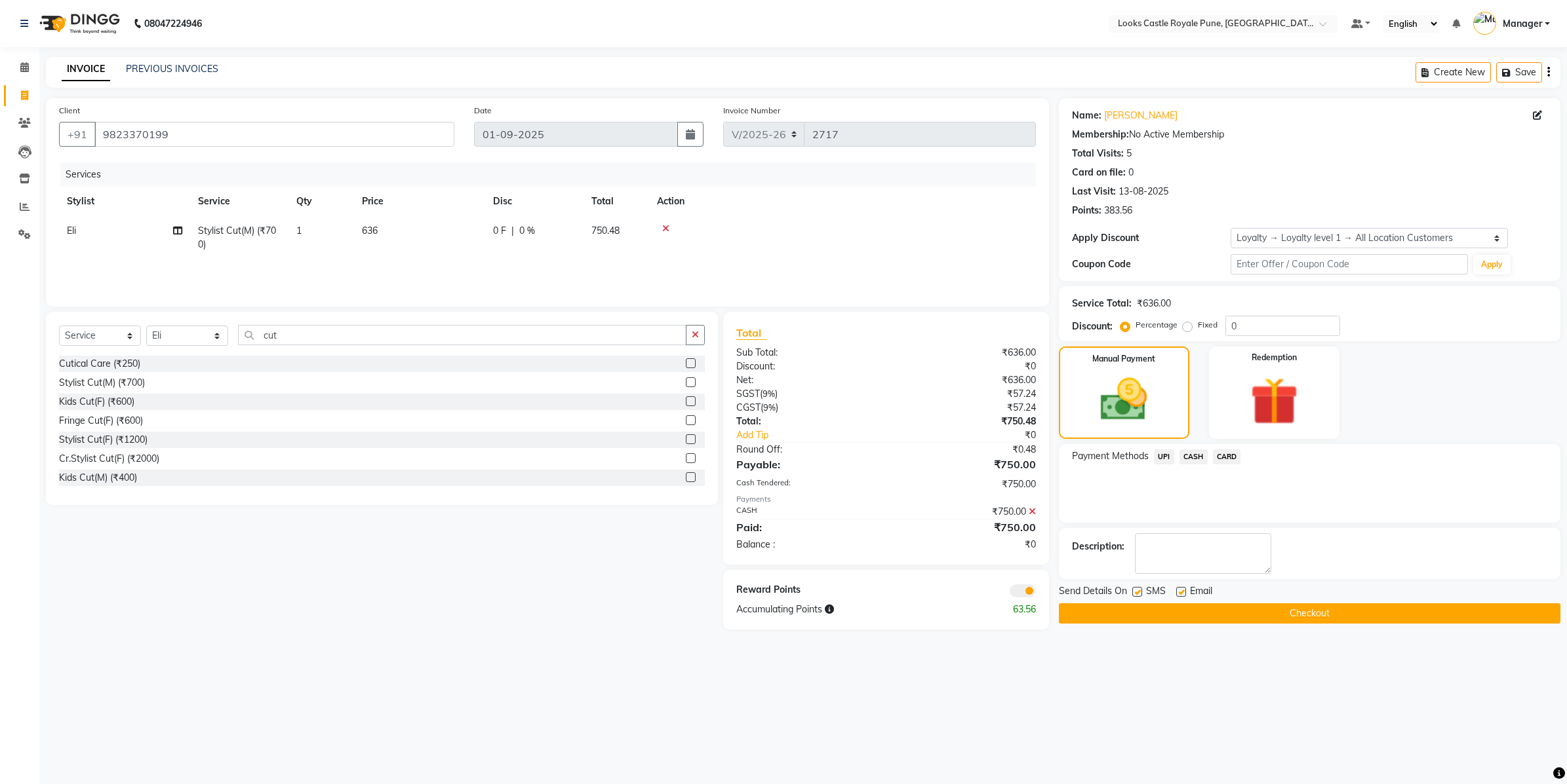
click at [1272, 621] on button "Checkout" at bounding box center [1310, 613] width 502 height 21
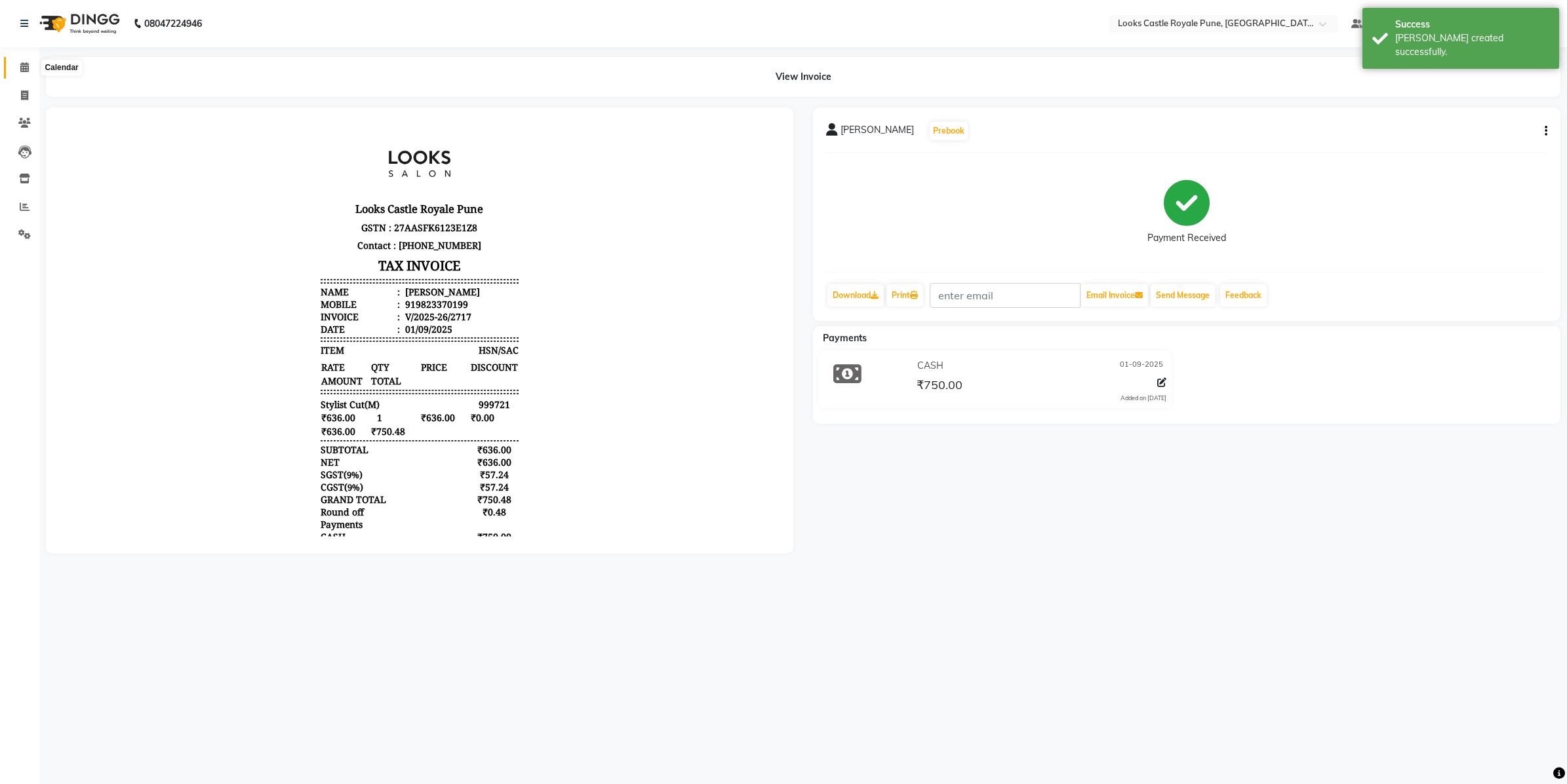
click at [23, 62] on icon at bounding box center [24, 67] width 8 height 10
